Goal: Find contact information: Find contact information

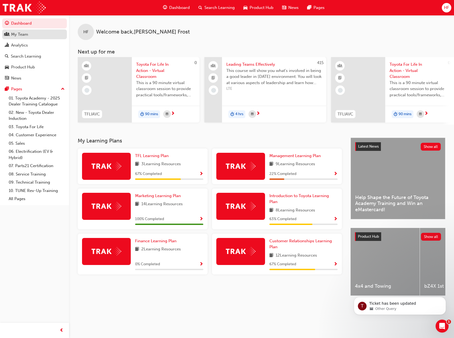
click at [21, 34] on div "My Team" at bounding box center [19, 34] width 17 height 6
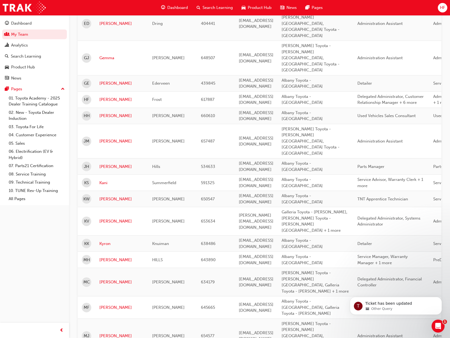
scroll to position [551, 0]
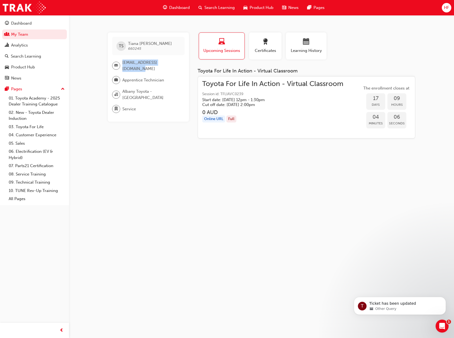
drag, startPoint x: 122, startPoint y: 61, endPoint x: 179, endPoint y: 61, distance: 57.1
click at [179, 61] on div "[EMAIL_ADDRESS][DOMAIN_NAME]" at bounding box center [146, 66] width 68 height 12
drag, startPoint x: 157, startPoint y: 209, endPoint x: 143, endPoint y: 161, distance: 49.8
click at [156, 208] on div "TS [PERSON_NAME] 660245 [EMAIL_ADDRESS][DOMAIN_NAME] Apprentice Technician [GEO…" at bounding box center [227, 169] width 454 height 338
click at [15, 34] on link "My Team" at bounding box center [34, 34] width 65 height 10
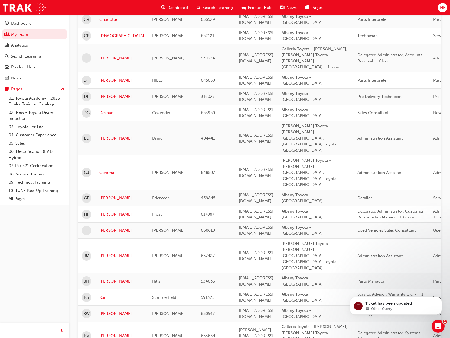
scroll to position [524, 0]
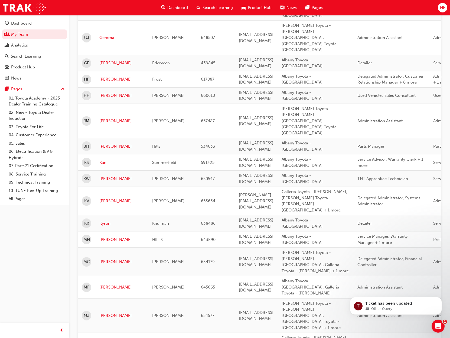
click at [228, 310] on div "Name Email Organisation Job Position Department Status Active First Name Last N…" at bounding box center [259, 64] width 363 height 1031
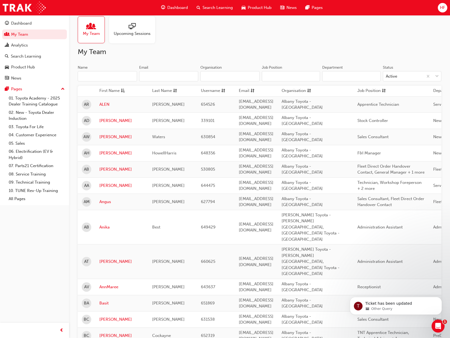
scroll to position [0, 0]
